Goal: Complete application form

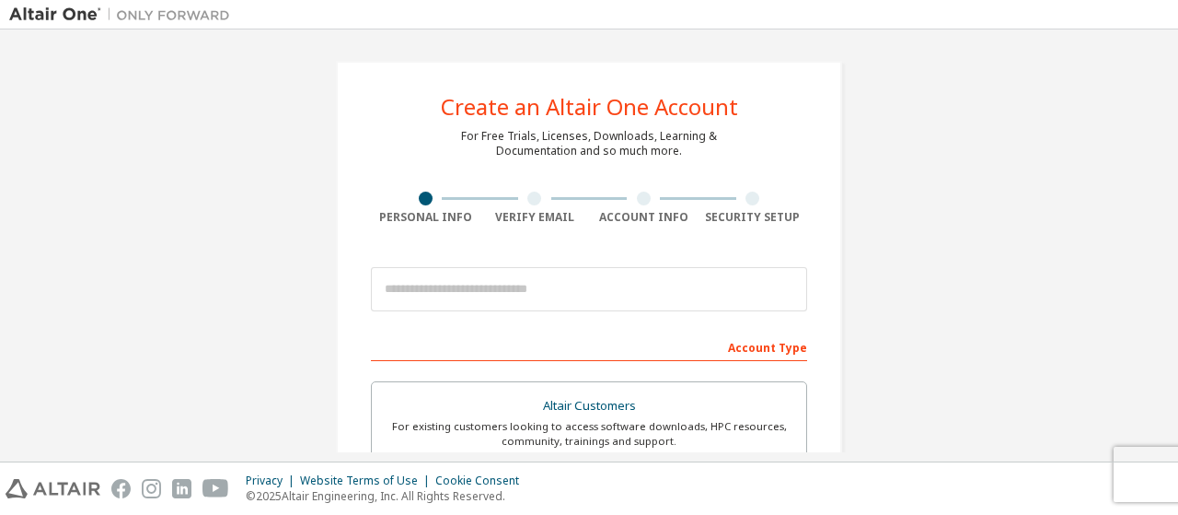
click at [508, 310] on div at bounding box center [589, 289] width 436 height 63
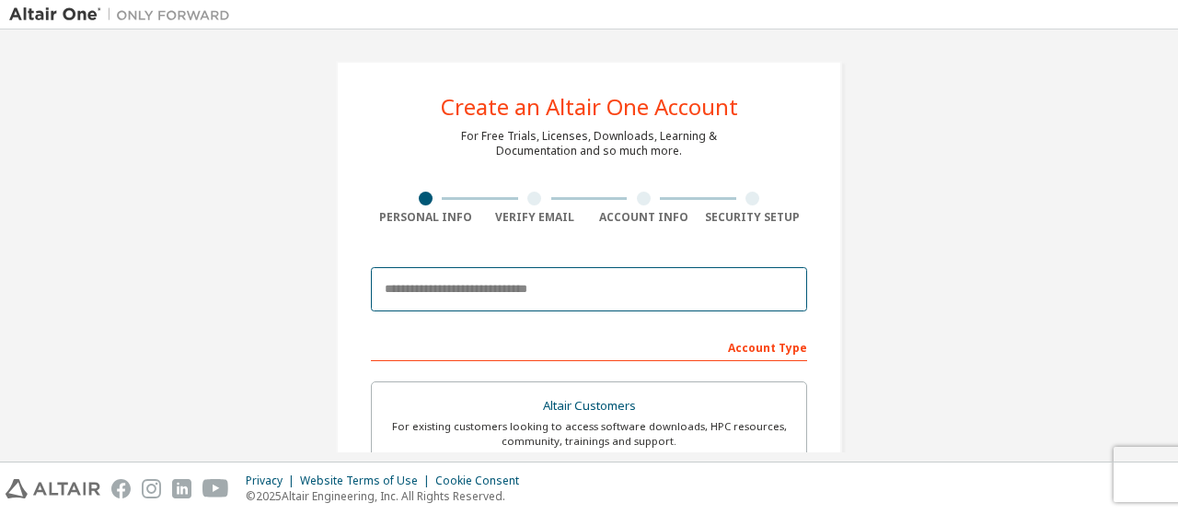
click at [505, 297] on input "email" at bounding box center [589, 289] width 436 height 44
click at [516, 293] on input "email" at bounding box center [589, 289] width 436 height 44
click at [544, 296] on input "email" at bounding box center [589, 289] width 436 height 44
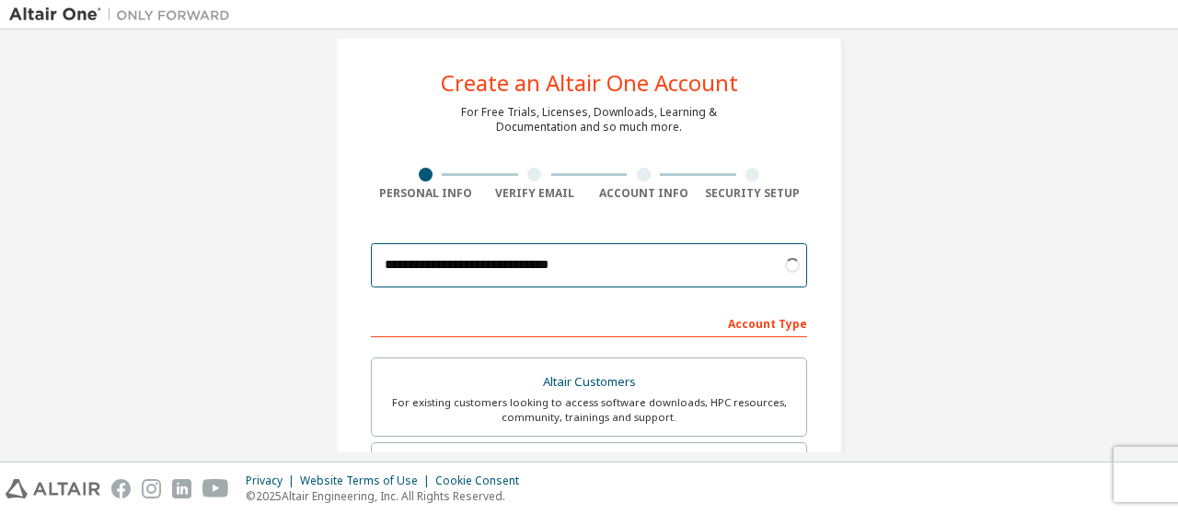
scroll to position [25, 0]
click at [634, 273] on input "**********" at bounding box center [589, 264] width 436 height 44
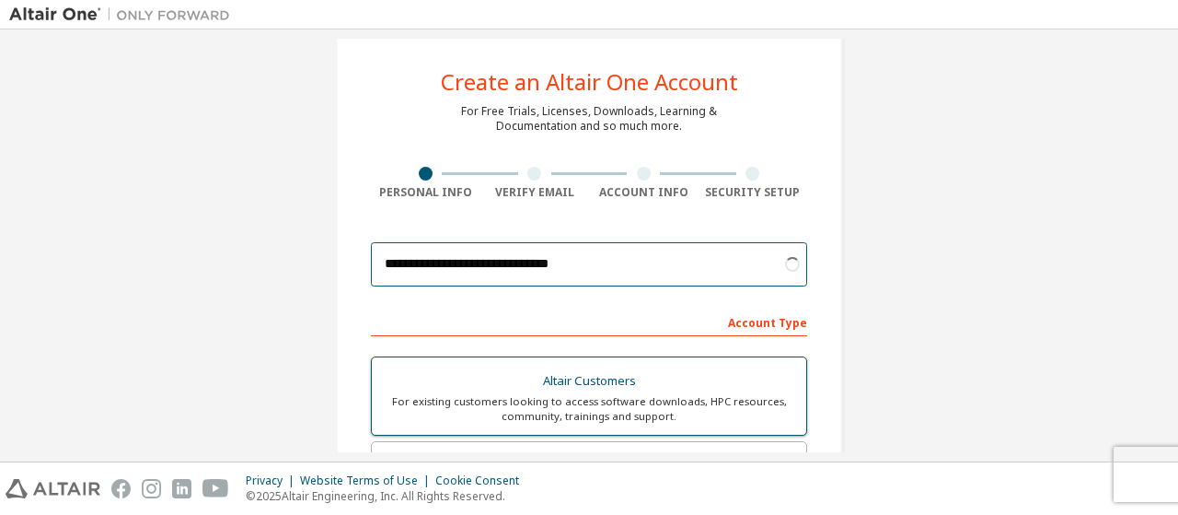
scroll to position [117, 0]
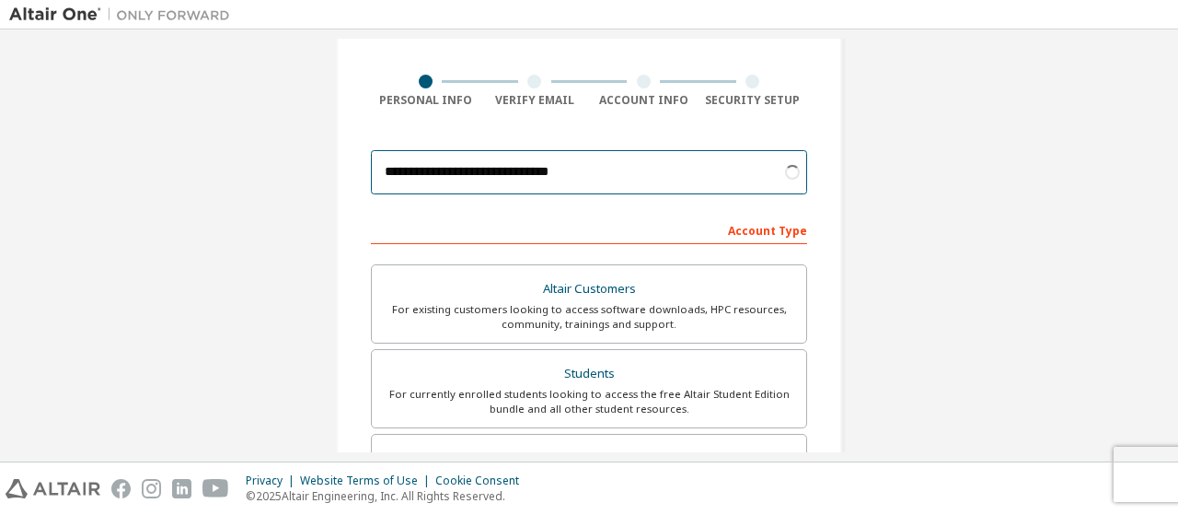
type input "**********"
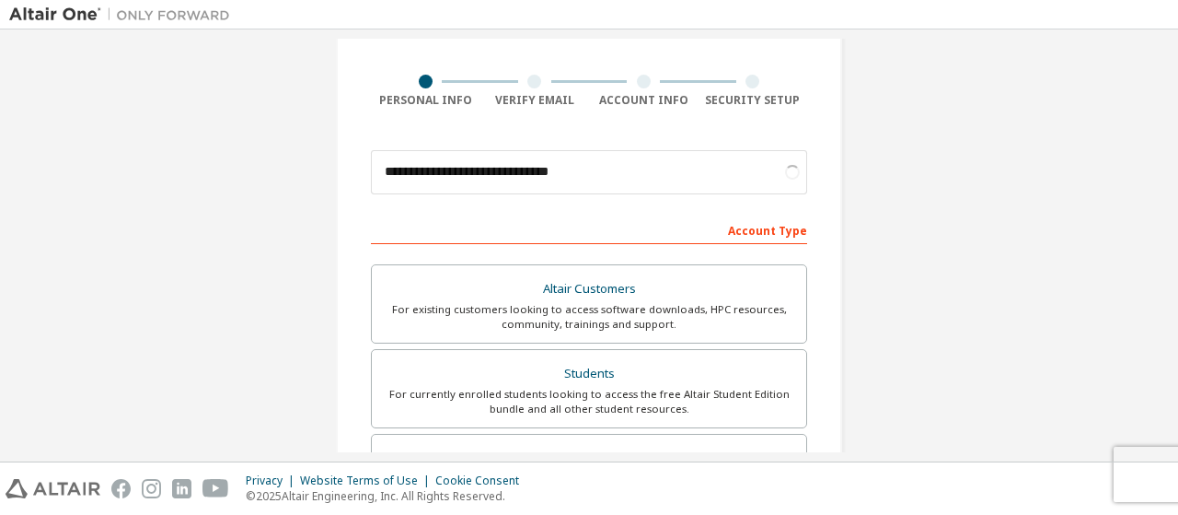
click at [648, 229] on div "Account Type" at bounding box center [589, 228] width 436 height 29
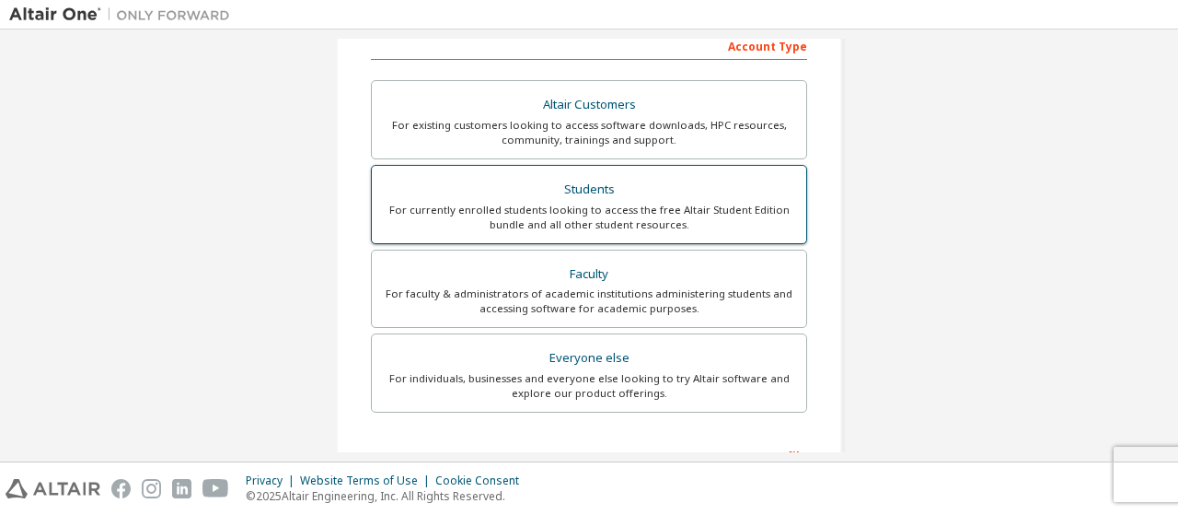
click at [601, 203] on div "For currently enrolled students looking to access the free Altair Student Editi…" at bounding box center [589, 217] width 412 height 29
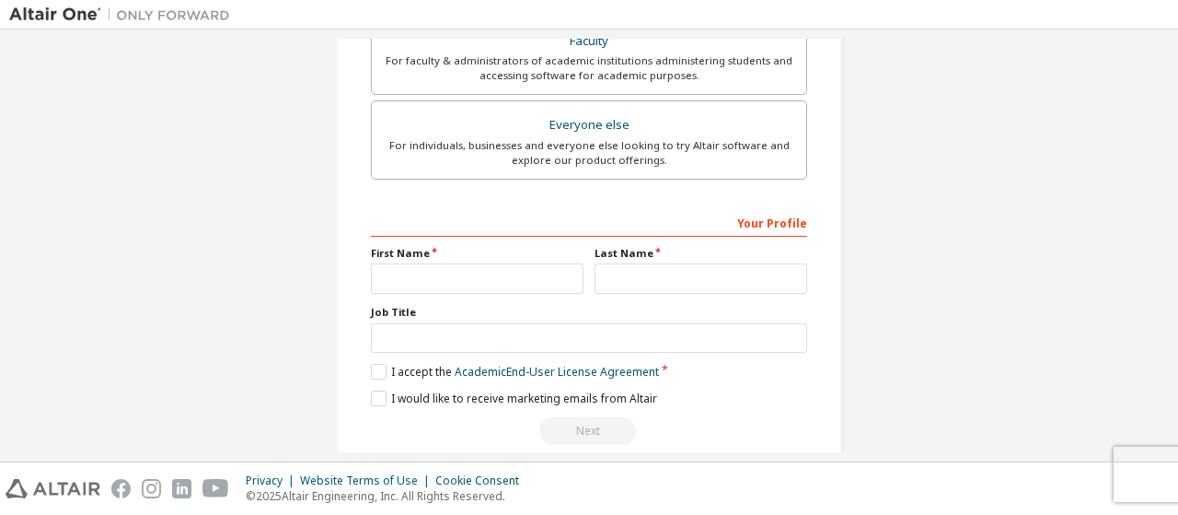
scroll to position [556, 0]
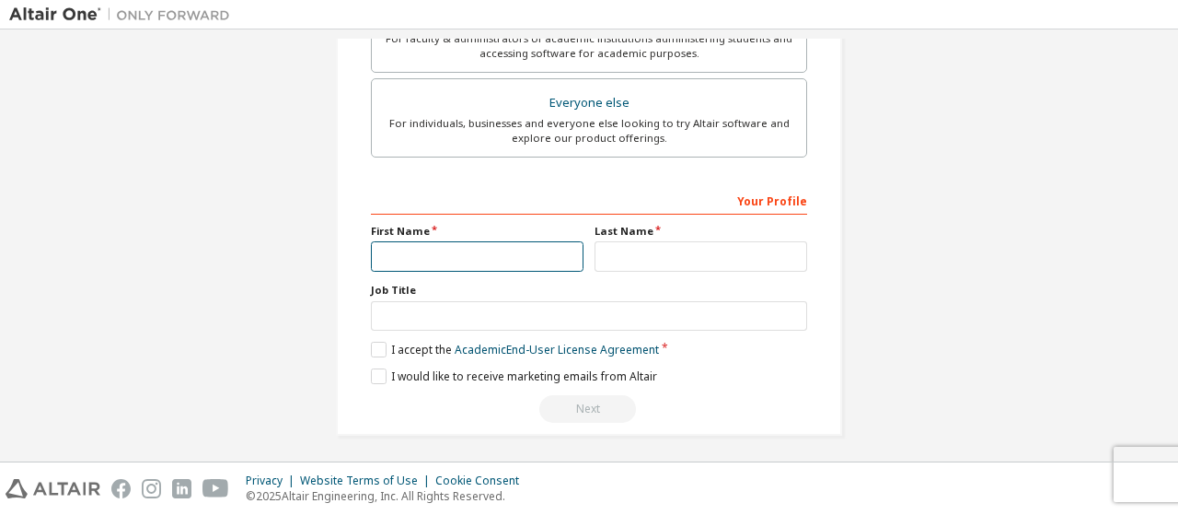
click at [496, 244] on input "text" at bounding box center [477, 256] width 213 height 30
type input "*****"
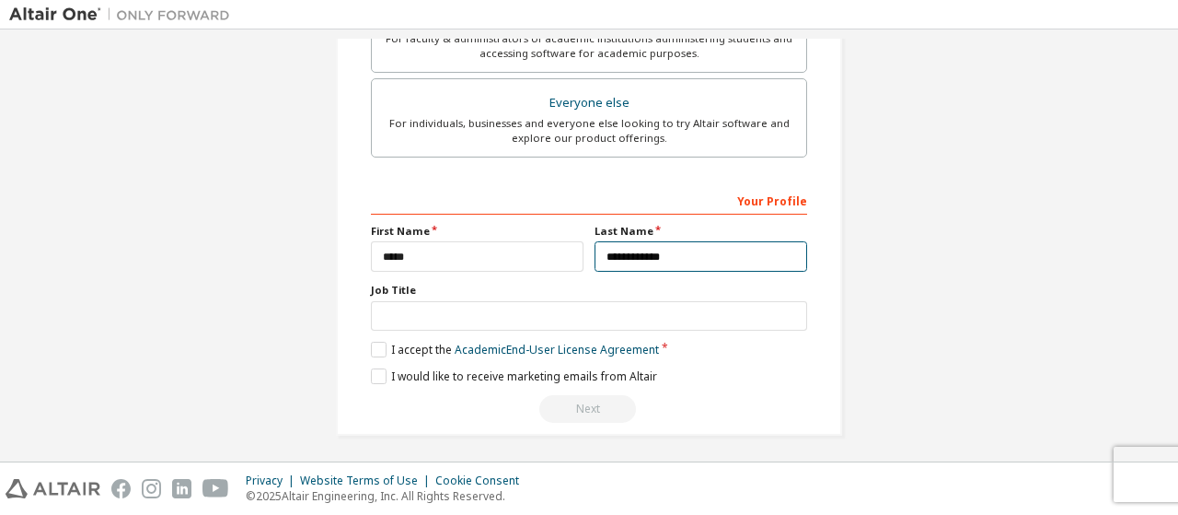
type input "**********"
click at [373, 347] on label "I accept the Academic End-User License Agreement" at bounding box center [515, 350] width 288 height 16
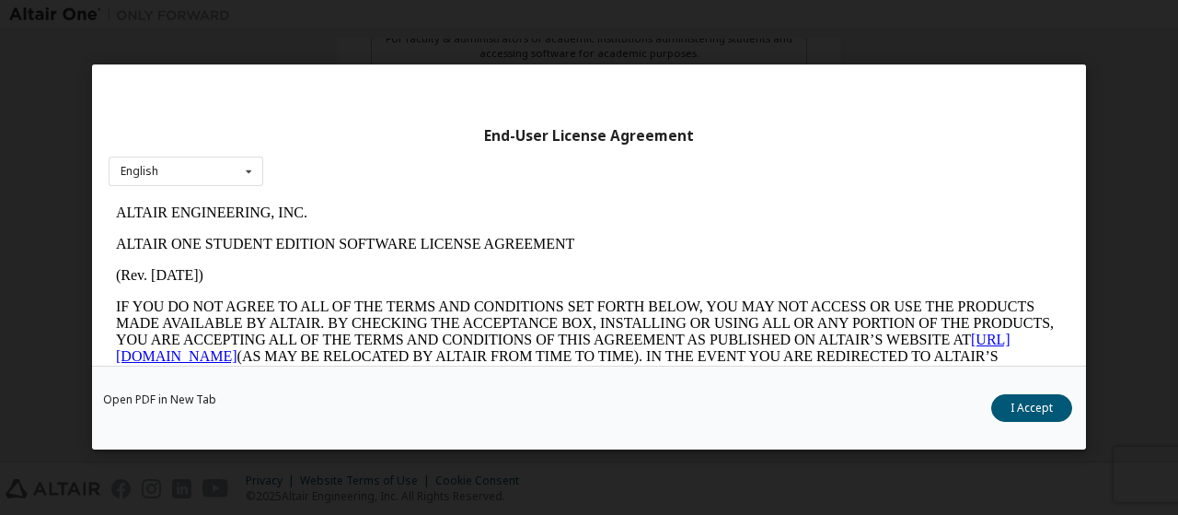
scroll to position [0, 0]
click at [1026, 402] on button "I Accept" at bounding box center [1031, 409] width 81 height 28
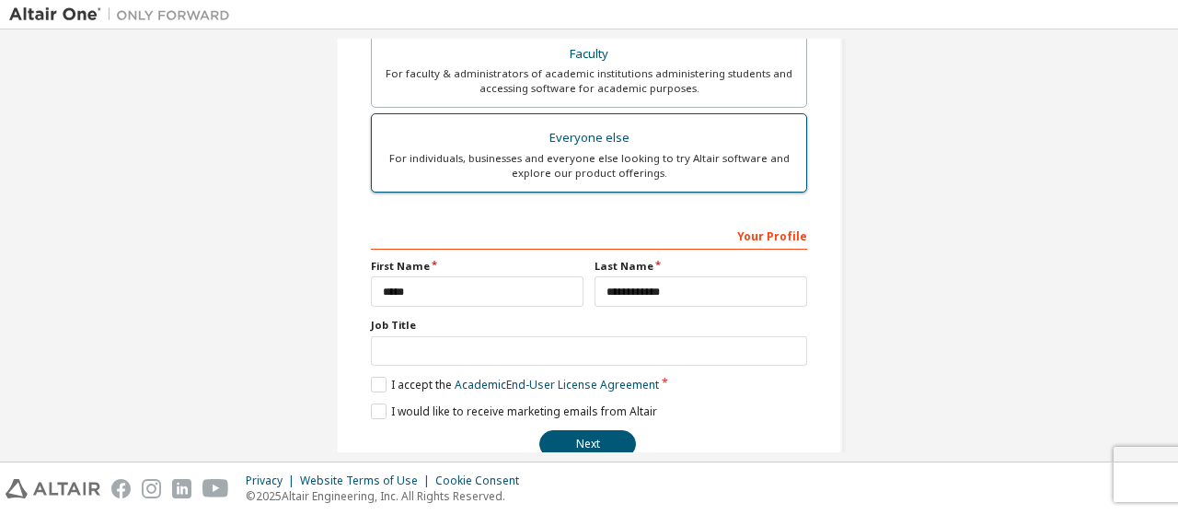
scroll to position [556, 0]
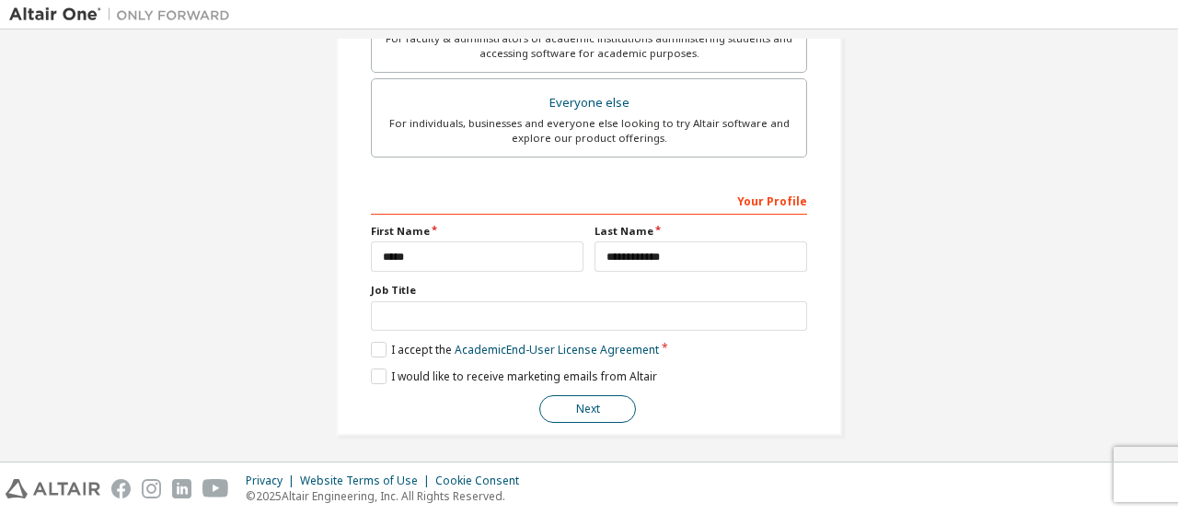
click at [580, 405] on button "Next" at bounding box center [587, 409] width 97 height 28
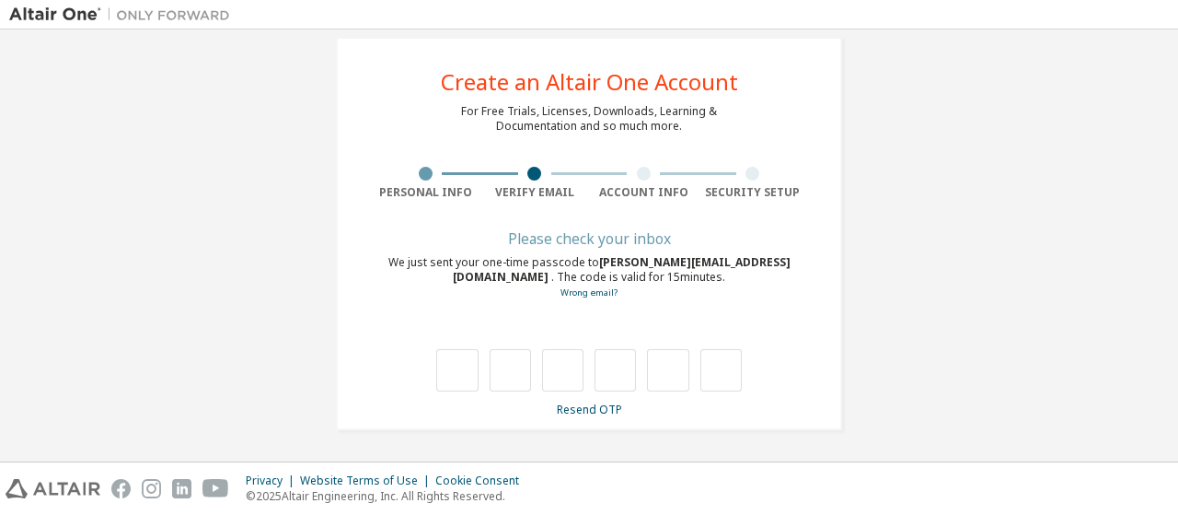
scroll to position [24, 0]
type input "*"
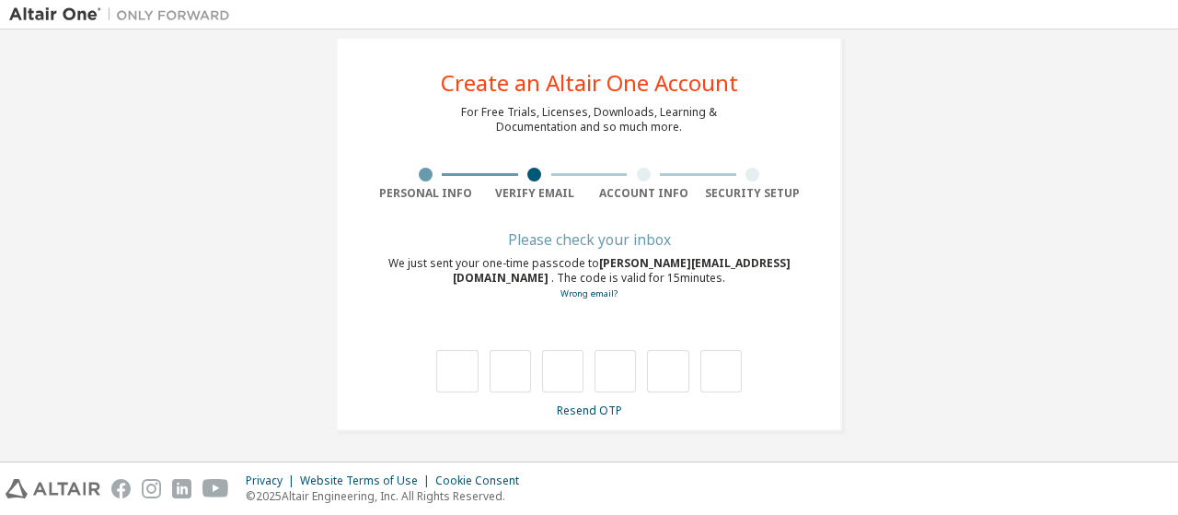
type input "*"
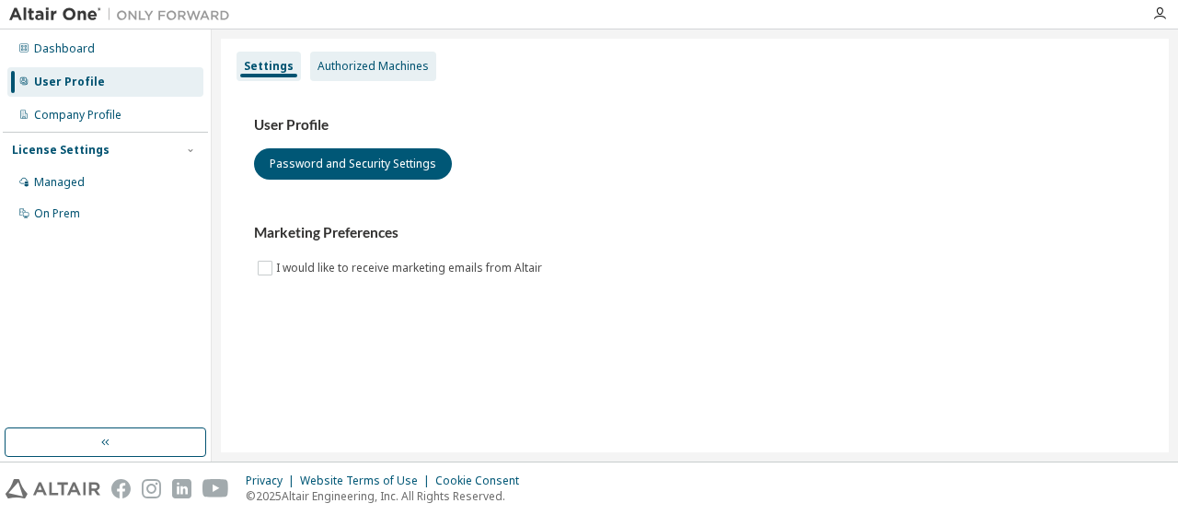
click at [337, 62] on div "Authorized Machines" at bounding box center [373, 66] width 111 height 15
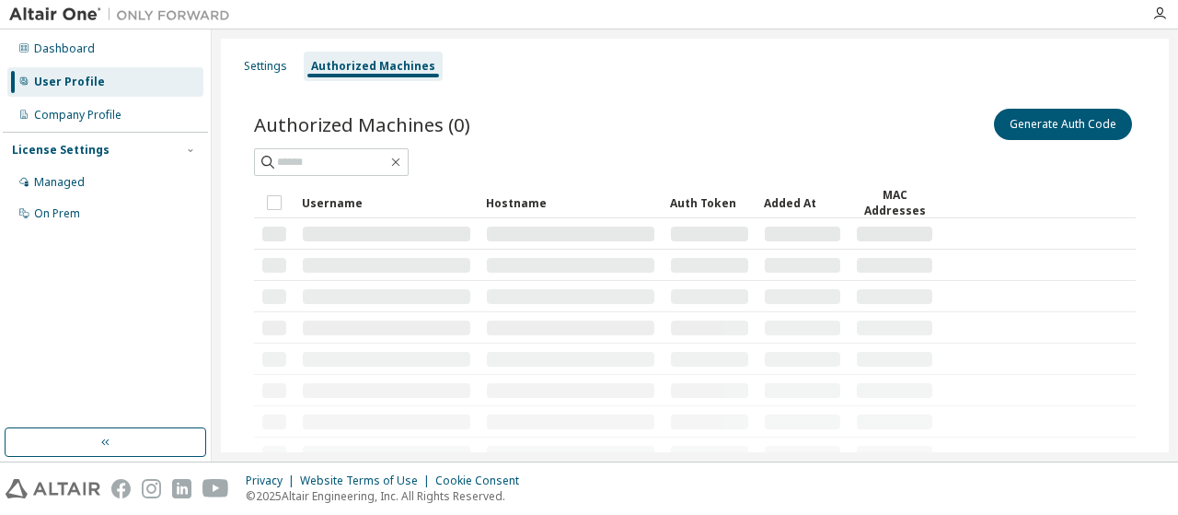
click at [337, 62] on div "Authorized Machines" at bounding box center [373, 66] width 124 height 15
click at [77, 38] on div "Dashboard" at bounding box center [105, 48] width 196 height 29
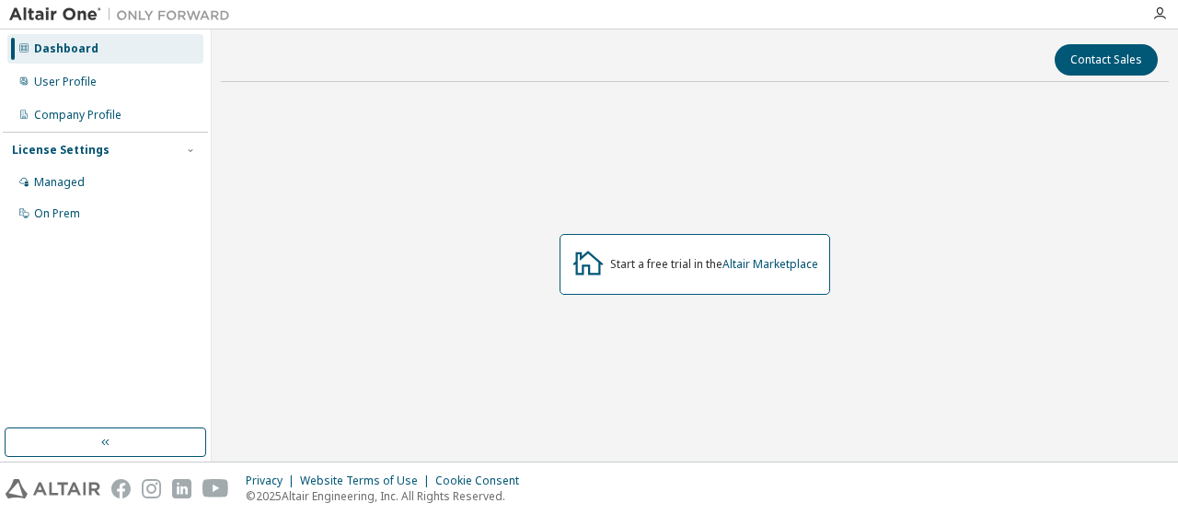
click at [647, 250] on div "Start a free trial in the Altair Marketplace" at bounding box center [695, 264] width 271 height 61
click at [598, 261] on icon at bounding box center [589, 262] width 30 height 24
click at [768, 267] on link "Altair Marketplace" at bounding box center [771, 264] width 96 height 16
